Goal: Transaction & Acquisition: Purchase product/service

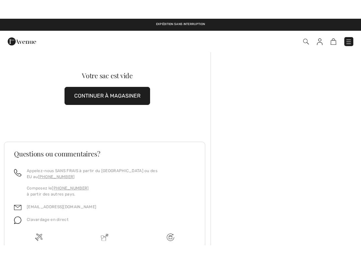
scroll to position [0, 0]
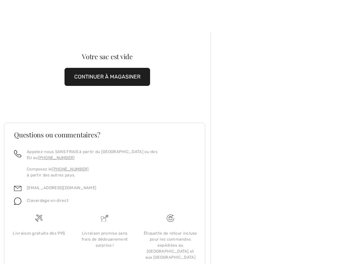
click at [328, 107] on div at bounding box center [286, 162] width 150 height 261
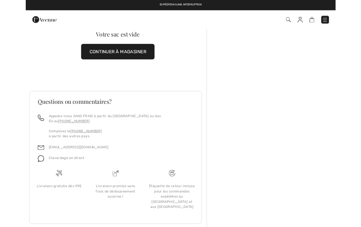
scroll to position [0, 0]
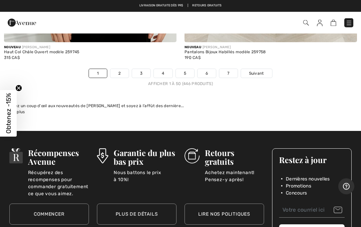
scroll to position [7567, 0]
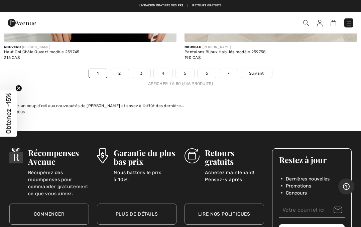
click at [121, 69] on link "2" at bounding box center [119, 73] width 18 height 9
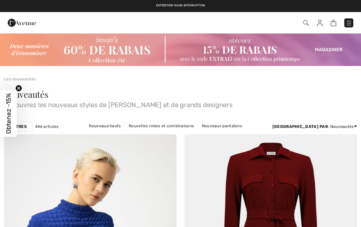
checkbox input "true"
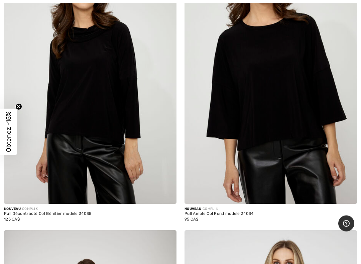
scroll to position [5587, 0]
